Goal: Transaction & Acquisition: Book appointment/travel/reservation

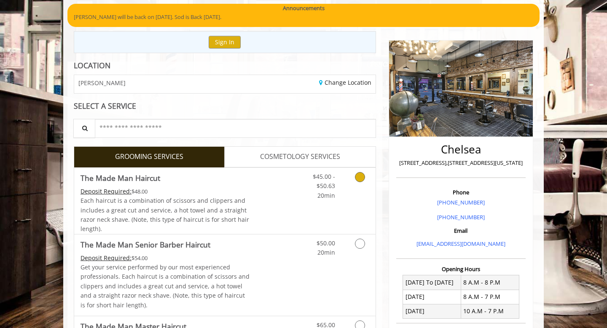
scroll to position [76, 0]
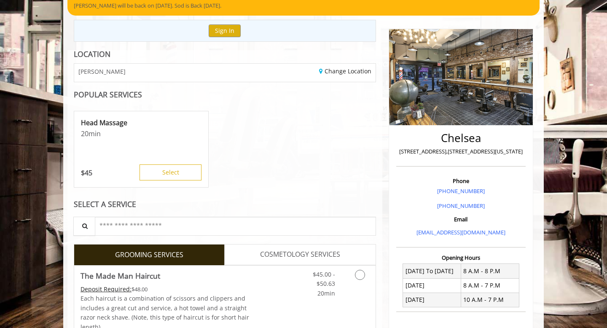
click at [293, 187] on div "Head Massage 20 min $ 45 Select" at bounding box center [225, 150] width 302 height 84
click at [280, 302] on link "Discounted Price" at bounding box center [275, 299] width 50 height 66
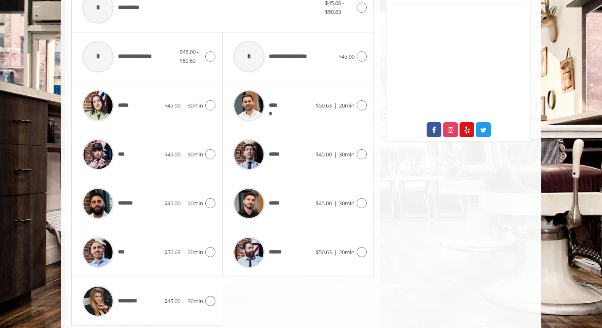
scroll to position [393, 0]
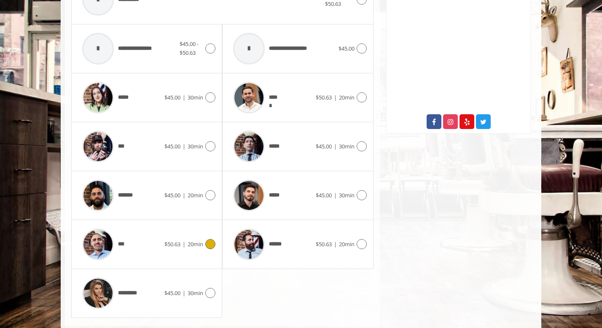
click at [154, 243] on div "***" at bounding box center [121, 244] width 86 height 40
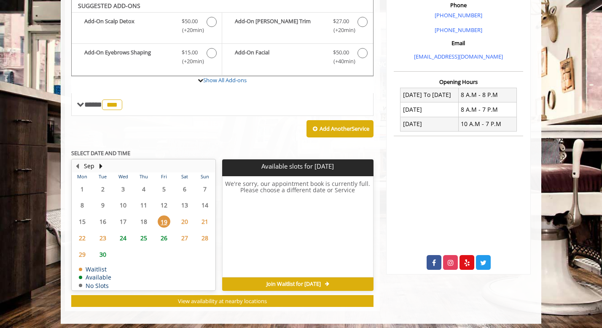
scroll to position [251, 0]
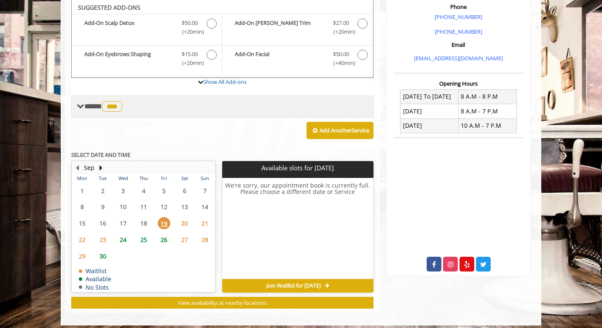
click at [112, 101] on span "***" at bounding box center [112, 106] width 20 height 11
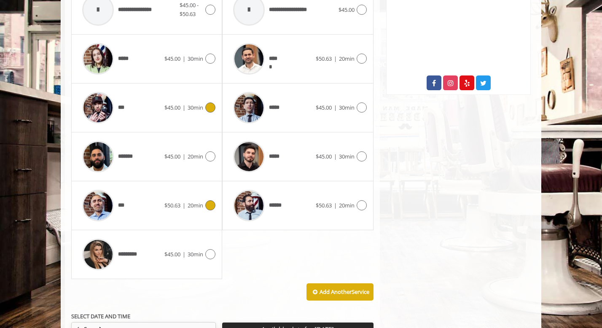
scroll to position [433, 0]
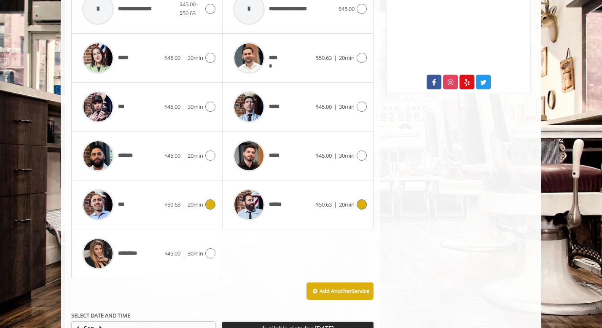
click at [360, 205] on icon at bounding box center [362, 205] width 10 height 10
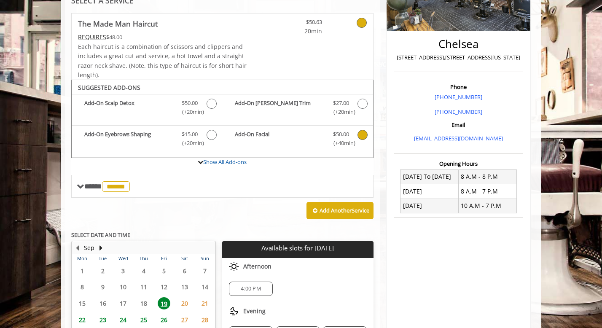
scroll to position [251, 0]
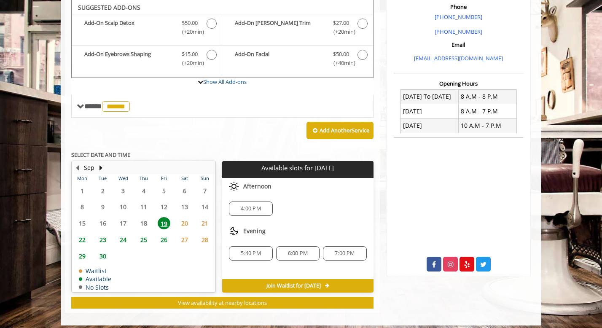
click at [163, 224] on span "19" at bounding box center [164, 223] width 13 height 12
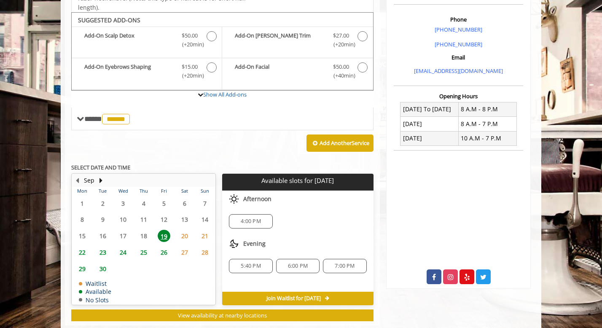
scroll to position [237, 0]
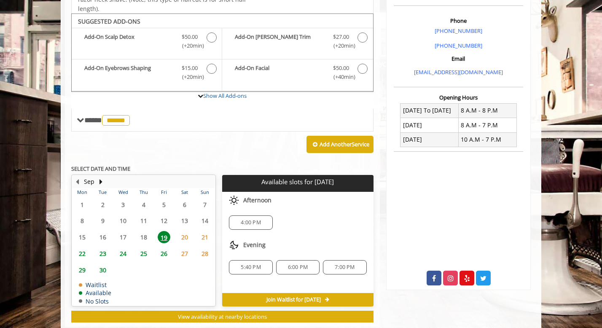
click at [260, 219] on span "4:00 PM" at bounding box center [251, 222] width 20 height 7
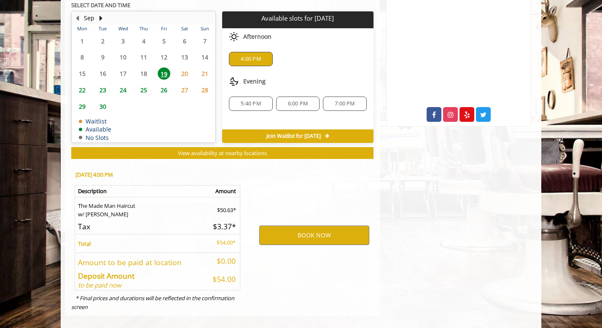
scroll to position [409, 0]
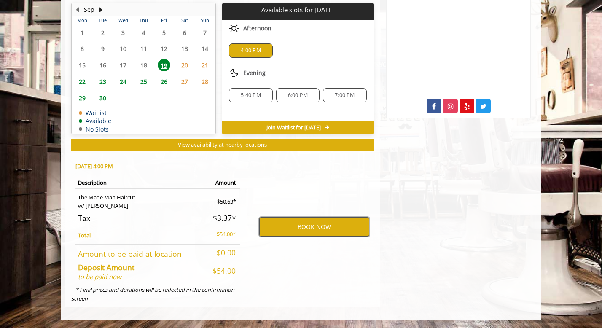
click at [316, 231] on button "BOOK NOW" at bounding box center [314, 226] width 110 height 19
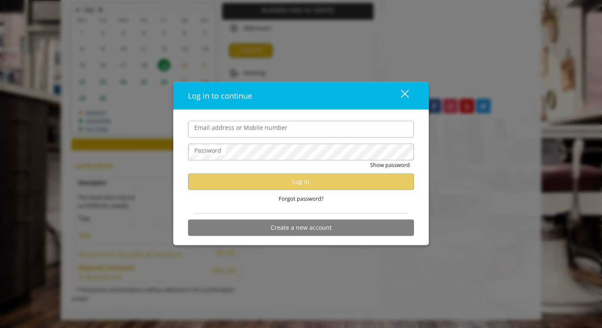
click at [269, 132] on input "Email address or Mobile number" at bounding box center [301, 129] width 226 height 17
type input "**********"
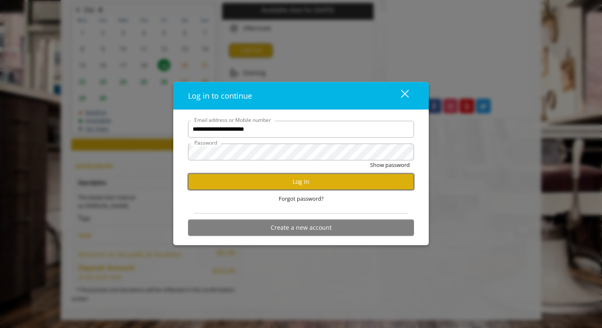
click at [256, 181] on button "Log in" at bounding box center [301, 181] width 226 height 16
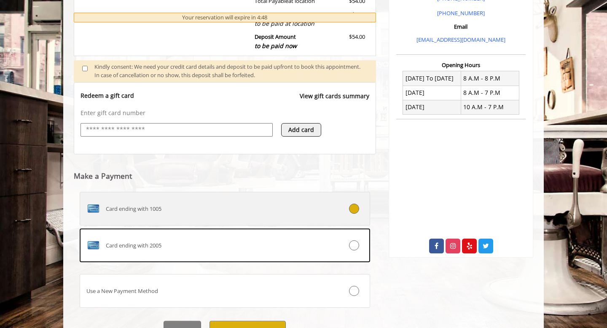
scroll to position [310, 0]
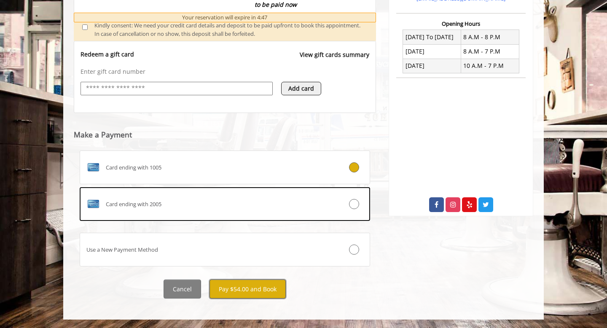
click at [234, 290] on button "Pay $54.00 and Book" at bounding box center [248, 289] width 76 height 19
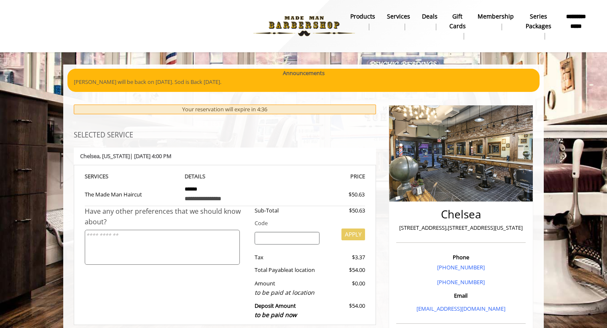
scroll to position [0, 0]
